Goal: Use online tool/utility: Utilize a website feature to perform a specific function

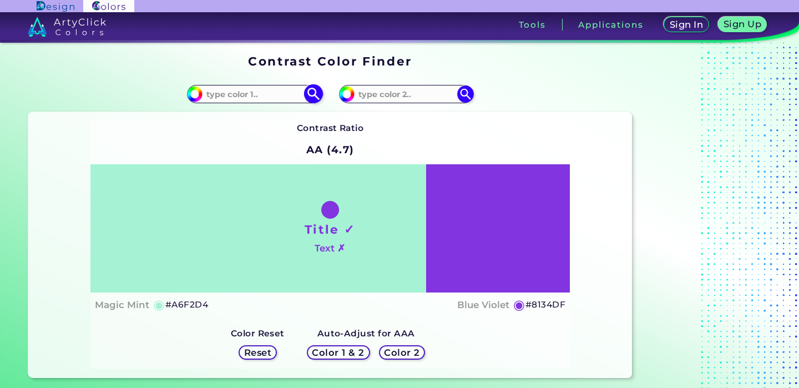
click at [266, 99] on input at bounding box center [254, 94] width 103 height 15
paste input "#004c97"
type input "#004c97"
click at [310, 99] on img at bounding box center [313, 93] width 19 height 19
type input "#004c97"
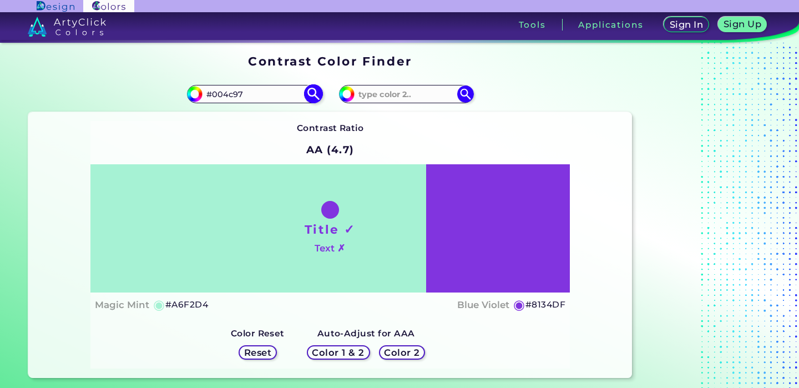
type input "#004C97"
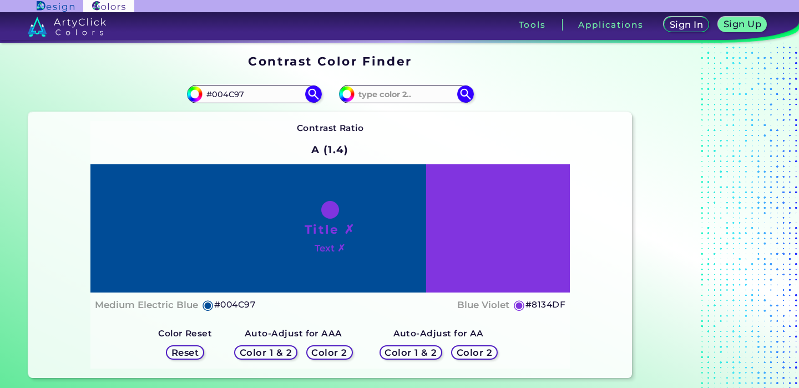
click at [323, 351] on h5 "Color 2" at bounding box center [329, 352] width 36 height 9
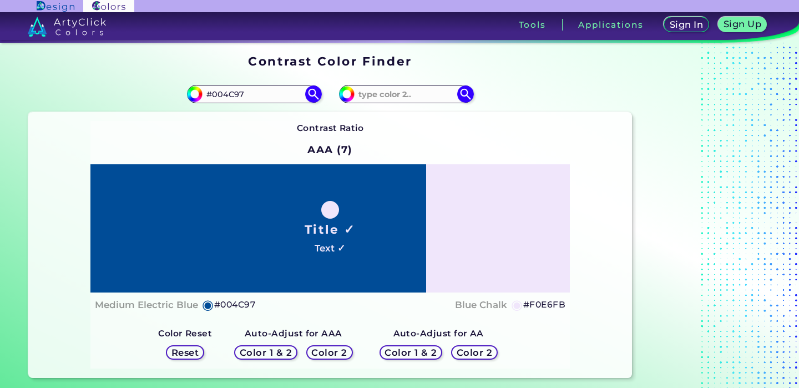
click at [289, 351] on h5 "Color 1 & 2" at bounding box center [265, 352] width 53 height 9
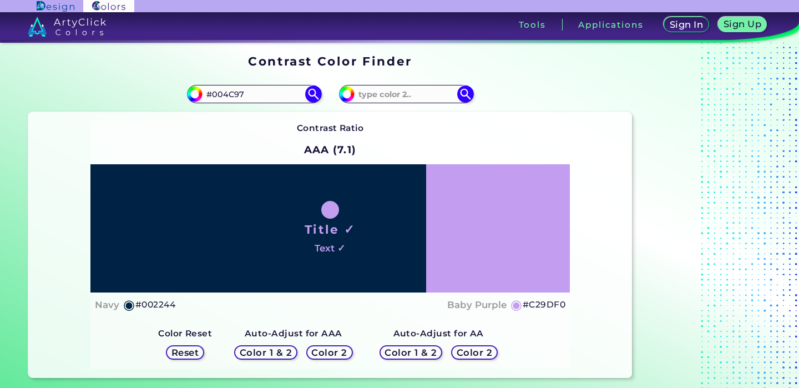
click at [320, 350] on h5 "Color 2" at bounding box center [329, 352] width 37 height 9
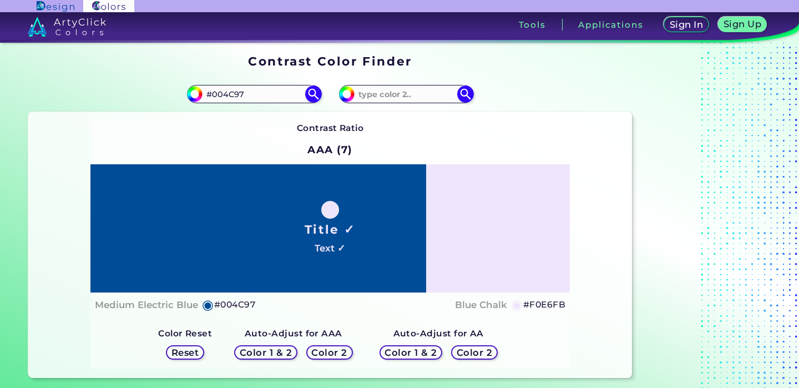
click at [466, 354] on h5 "Color 2" at bounding box center [474, 353] width 33 height 8
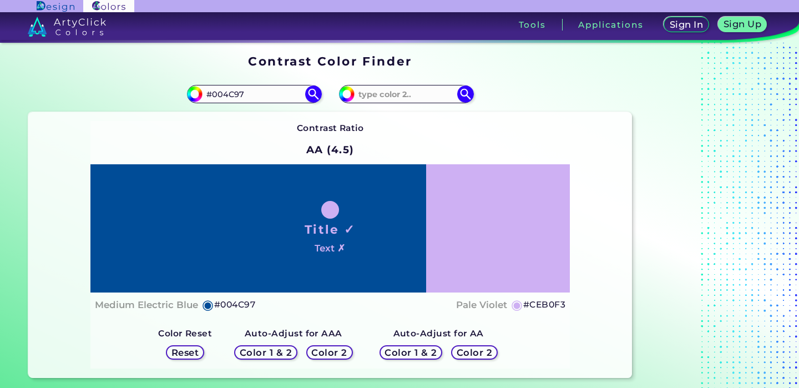
click at [437, 351] on div "Color 1 & 2" at bounding box center [411, 352] width 63 height 14
click at [427, 351] on h5 "Color 1 & 2" at bounding box center [411, 352] width 53 height 9
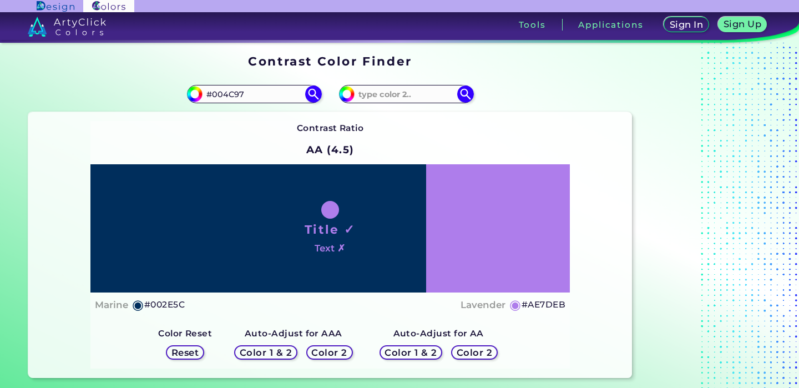
click at [471, 346] on div "Color 2" at bounding box center [475, 352] width 48 height 15
click at [472, 353] on h5 "Color 2" at bounding box center [475, 352] width 36 height 9
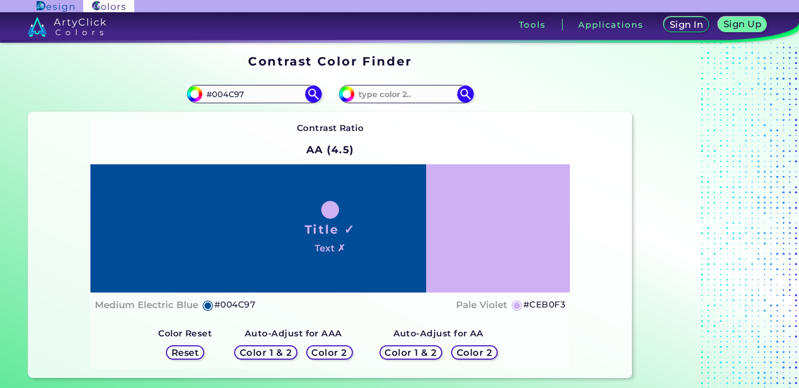
click at [197, 356] on h5 "Reset" at bounding box center [185, 352] width 27 height 9
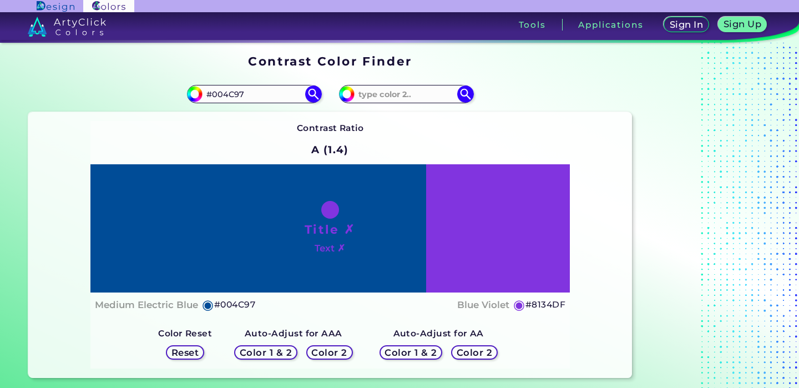
click at [314, 352] on h5 "Color 2" at bounding box center [329, 352] width 36 height 9
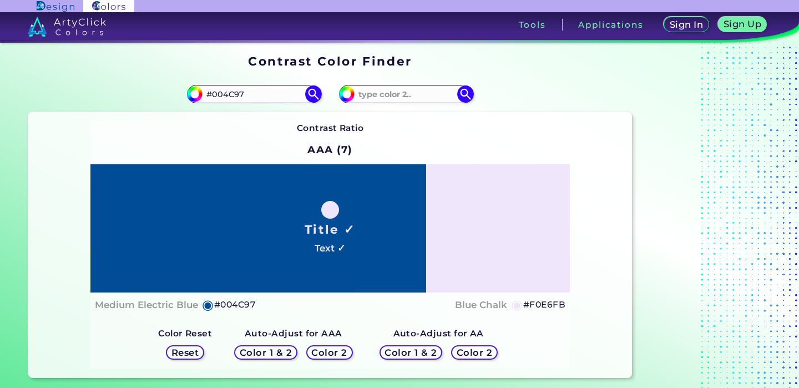
click at [493, 234] on div "Title ✓ Text ✓" at bounding box center [330, 228] width 480 height 128
click at [414, 88] on input at bounding box center [406, 94] width 103 height 15
